Goal: Find specific page/section: Find specific page/section

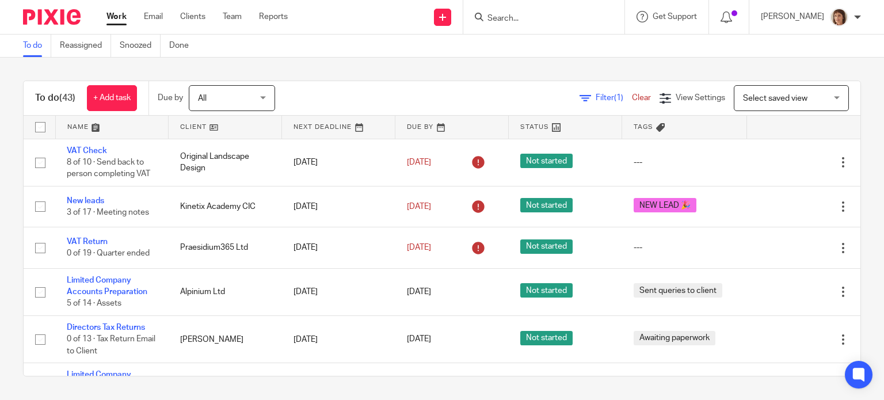
click at [489, 21] on input "Search" at bounding box center [538, 19] width 104 height 10
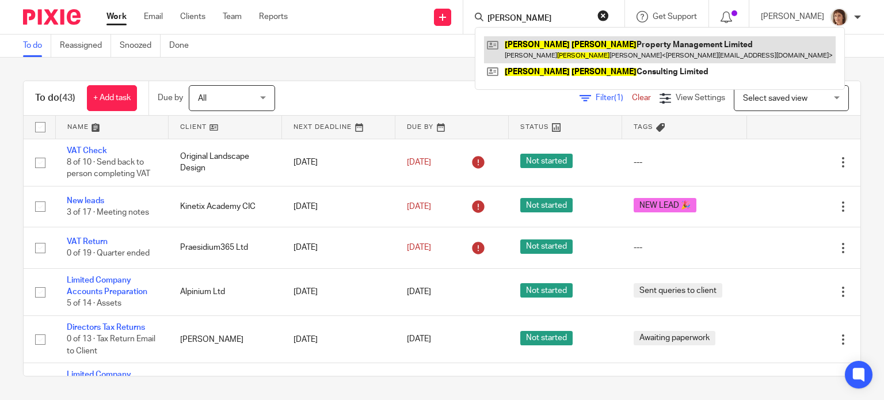
type input "James Leigh"
click at [573, 56] on link at bounding box center [660, 49] width 352 height 26
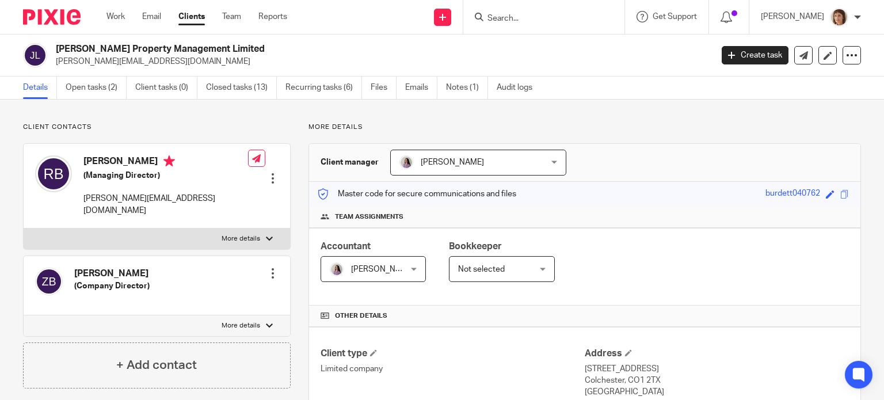
click at [492, 17] on input "Search" at bounding box center [538, 19] width 104 height 10
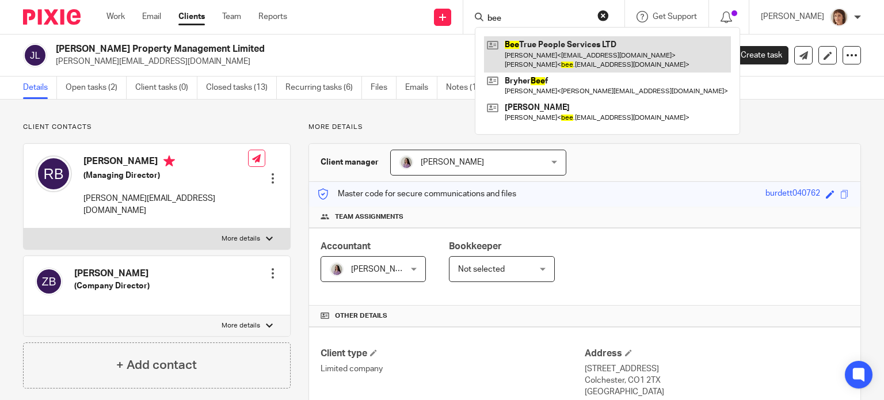
type input "bee"
click at [534, 54] on link at bounding box center [607, 54] width 247 height 36
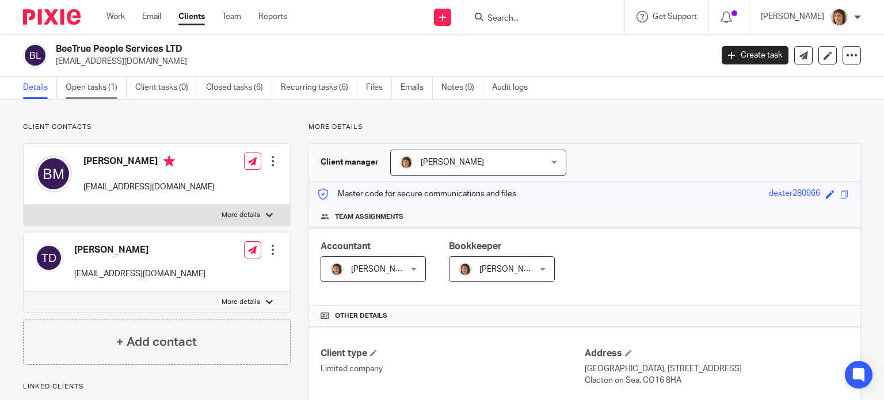
drag, startPoint x: 85, startPoint y: 85, endPoint x: 116, endPoint y: 78, distance: 32.3
click at [85, 85] on link "Open tasks (1)" at bounding box center [96, 88] width 61 height 22
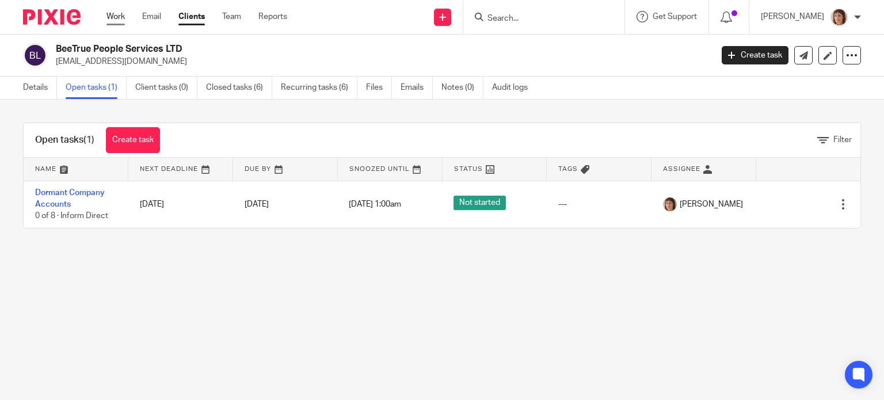
click at [120, 15] on link "Work" at bounding box center [115, 17] width 18 height 12
